Goal: Information Seeking & Learning: Find specific fact

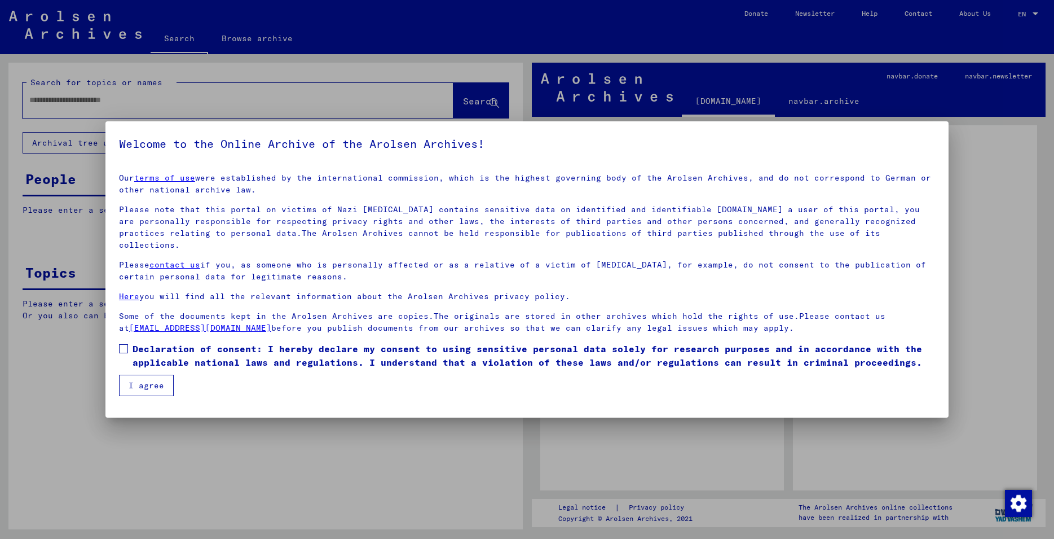
click at [126, 344] on span at bounding box center [123, 348] width 9 height 9
click at [145, 377] on button "I agree" at bounding box center [146, 385] width 55 height 21
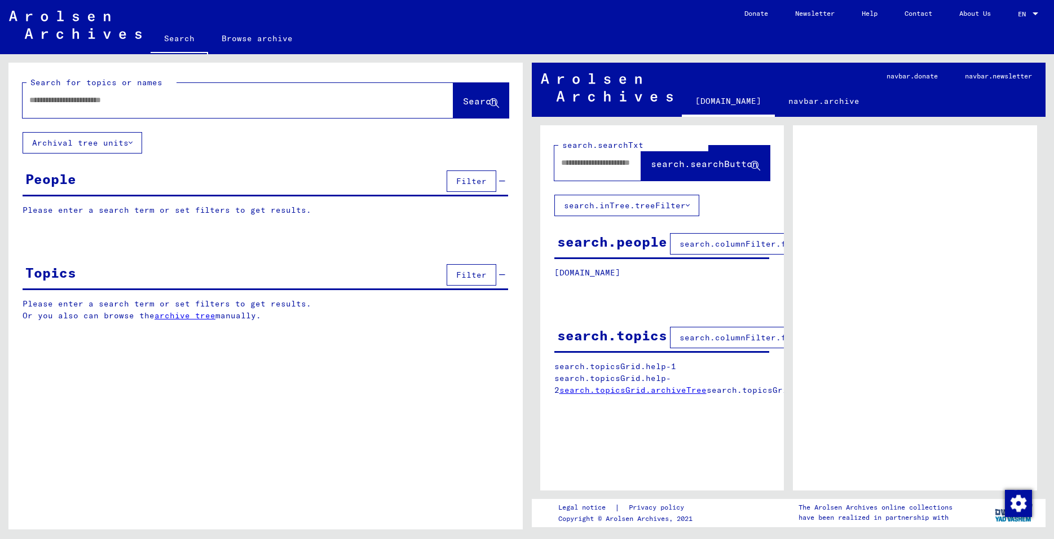
click at [257, 105] on input "text" at bounding box center [227, 100] width 397 height 12
click at [134, 98] on input "**********" at bounding box center [227, 100] width 397 height 12
type input "**********"
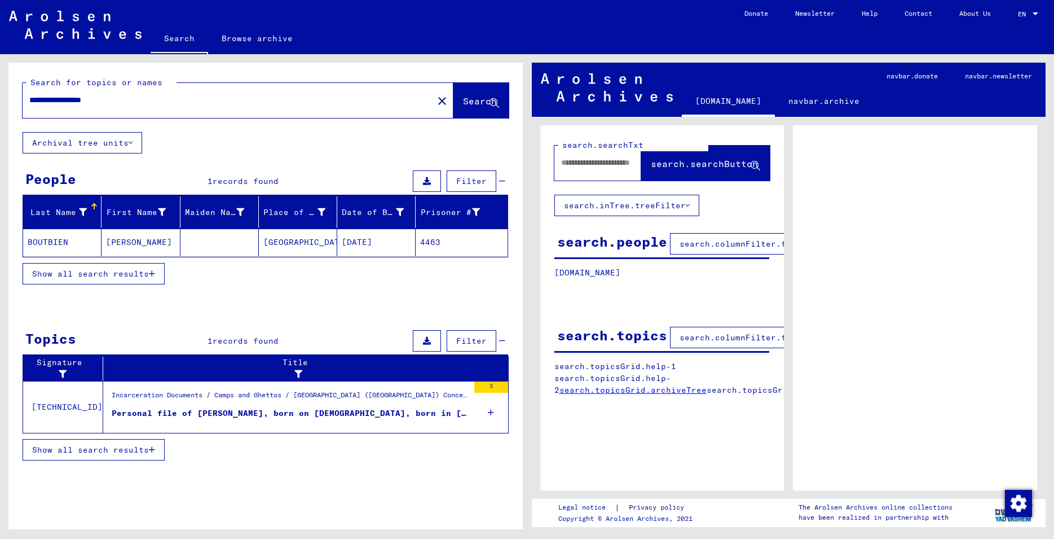
click at [104, 276] on span "Show all search results" at bounding box center [90, 273] width 117 height 10
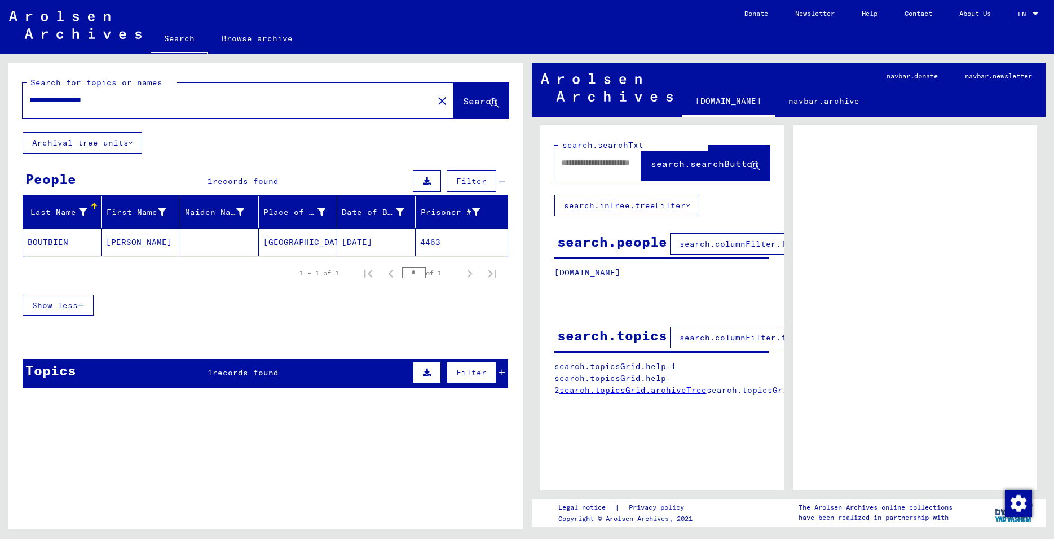
click at [252, 246] on mat-cell at bounding box center [219, 242] width 78 height 28
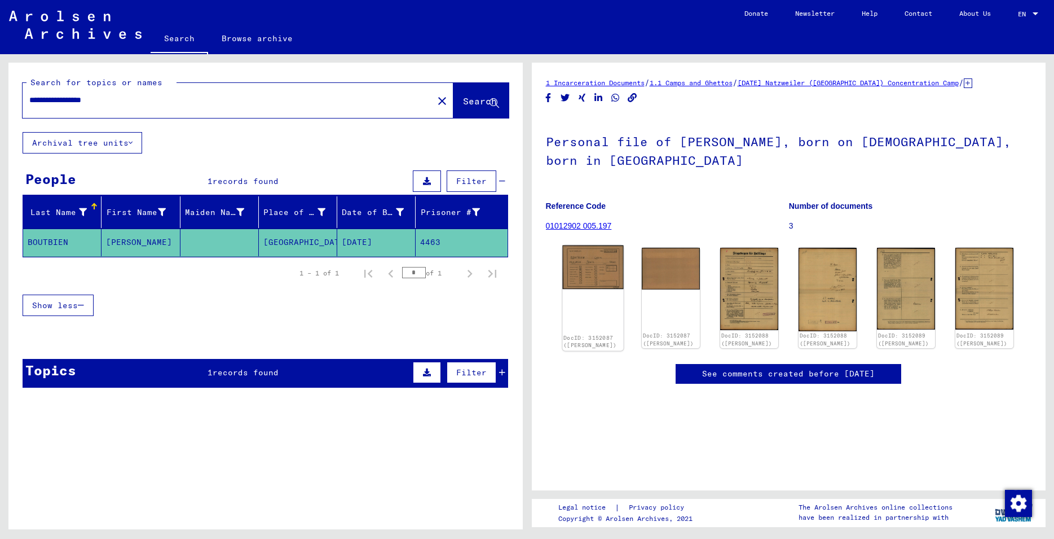
click at [588, 264] on img at bounding box center [592, 267] width 61 height 44
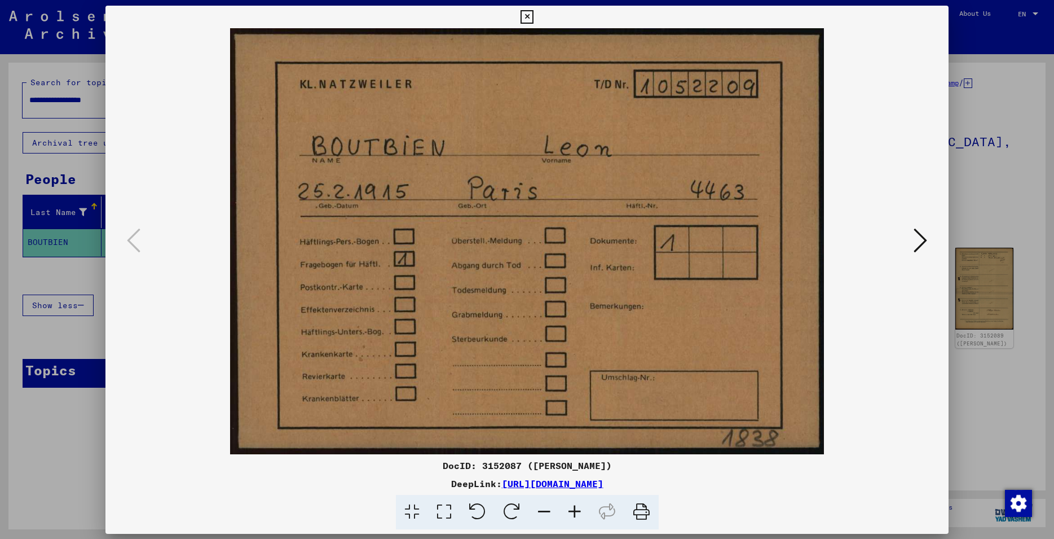
click at [589, 263] on img at bounding box center [527, 241] width 767 height 426
click at [927, 234] on icon at bounding box center [921, 240] width 14 height 27
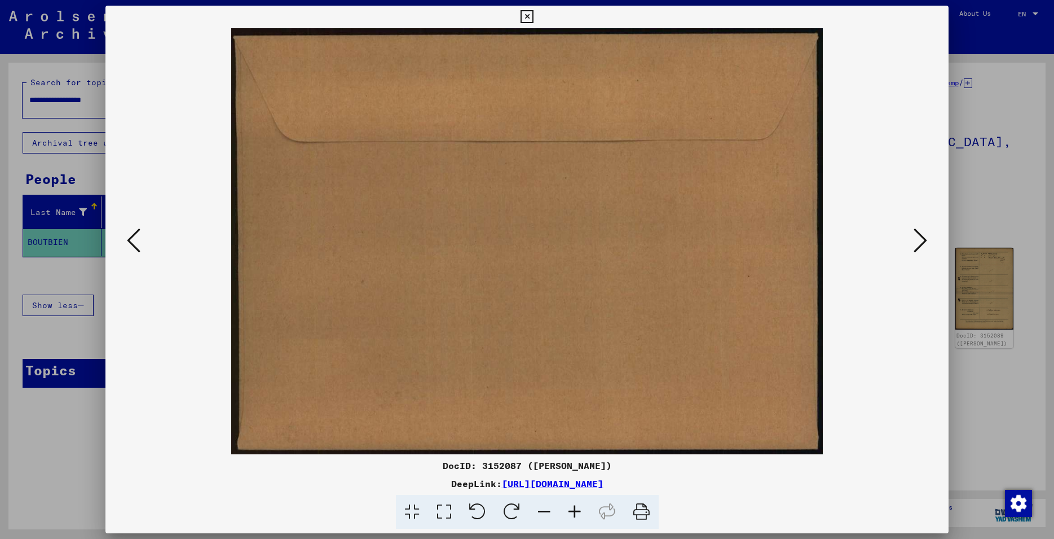
click at [927, 234] on icon at bounding box center [921, 240] width 14 height 27
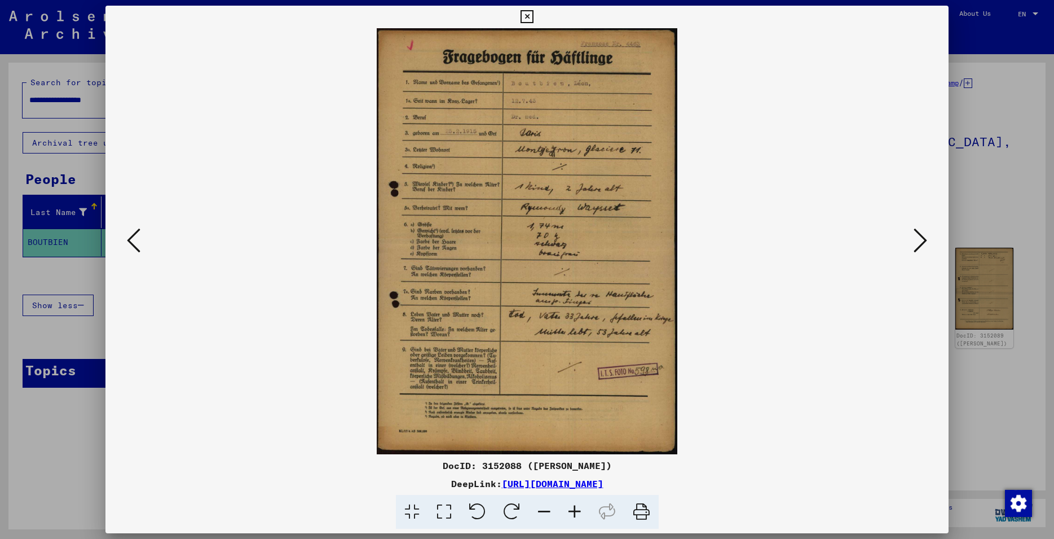
click at [920, 239] on icon at bounding box center [921, 240] width 14 height 27
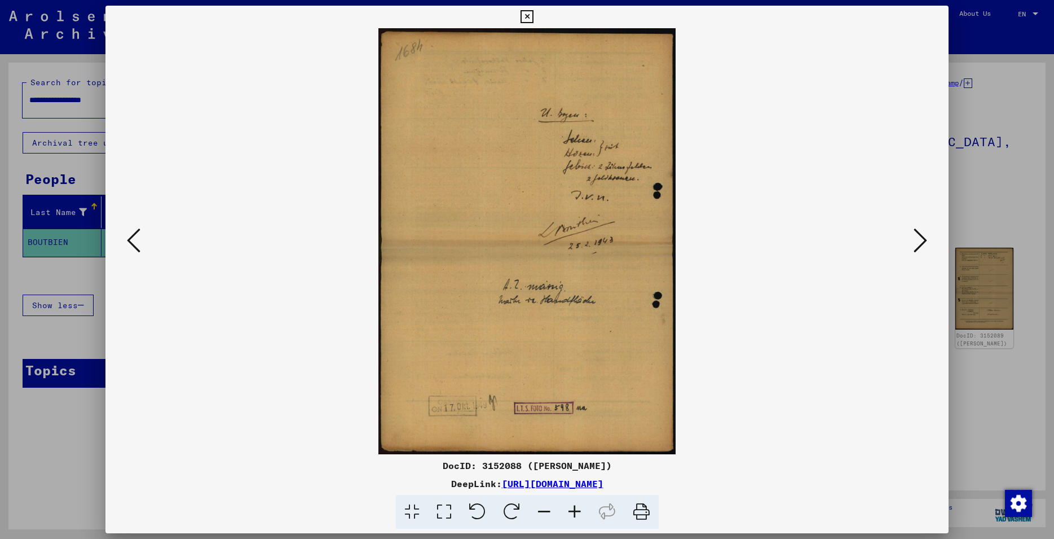
click at [920, 239] on icon at bounding box center [921, 240] width 14 height 27
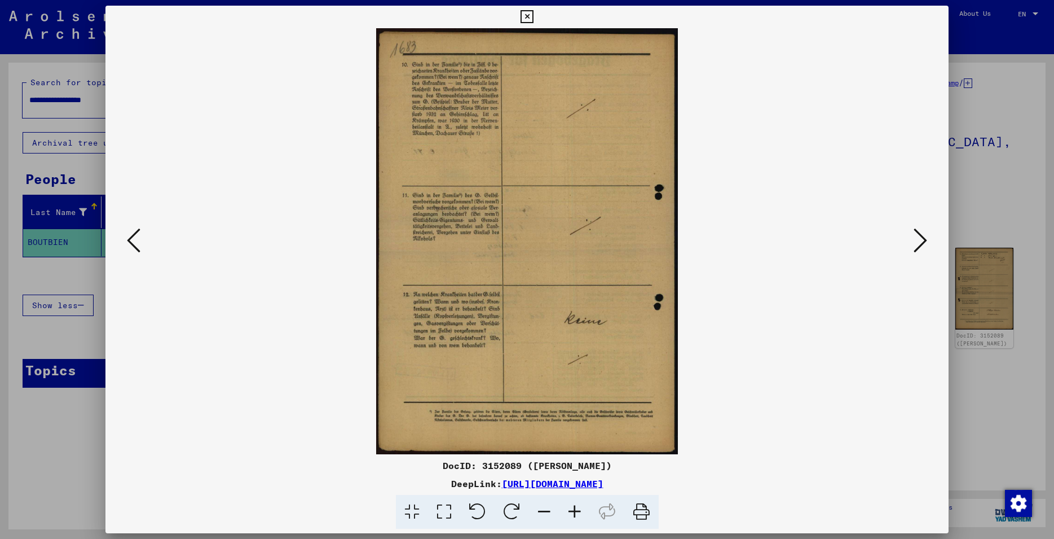
click at [920, 239] on icon at bounding box center [921, 240] width 14 height 27
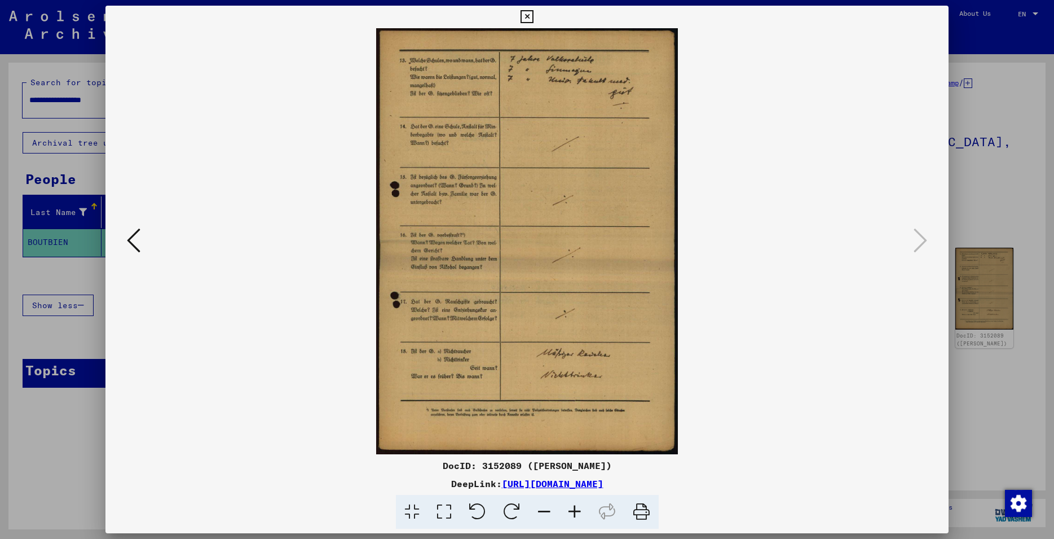
click at [534, 16] on icon at bounding box center [527, 17] width 13 height 14
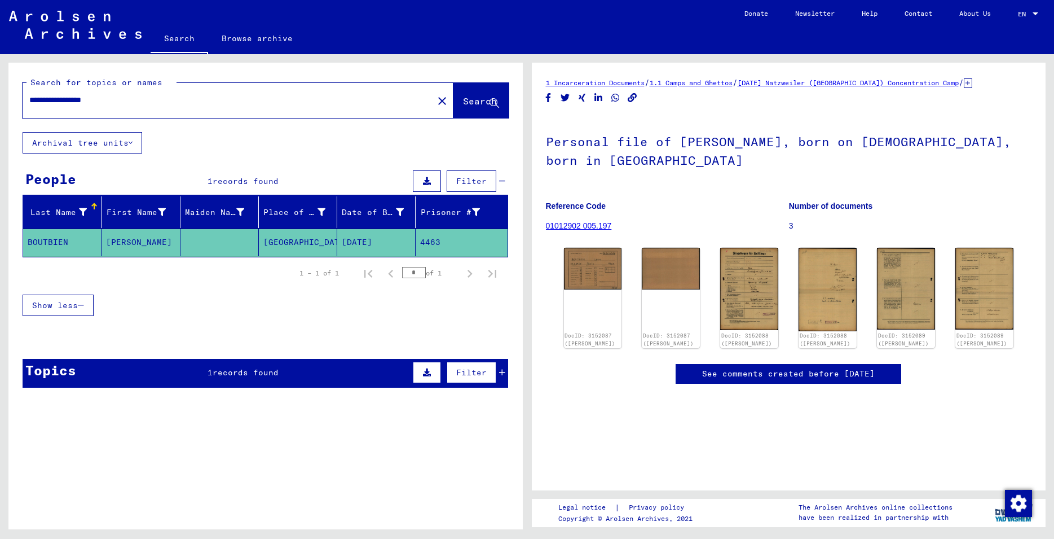
click at [435, 99] on mat-icon "close" at bounding box center [442, 101] width 14 height 14
